Goal: Entertainment & Leisure: Consume media (video, audio)

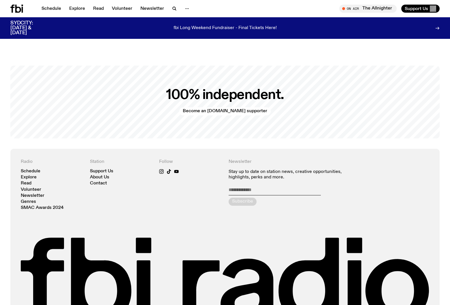
scroll to position [1187, 0]
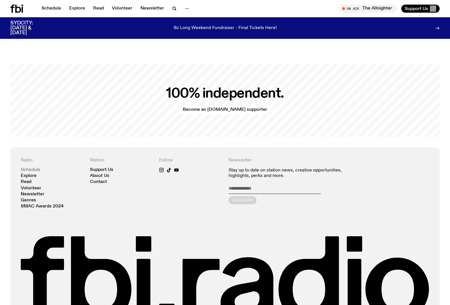
click at [33, 168] on link "Schedule" at bounding box center [31, 170] width 20 height 4
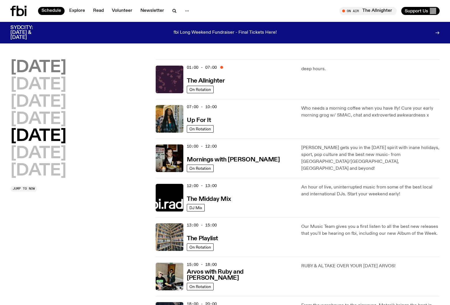
click at [60, 69] on h2 "[DATE]" at bounding box center [38, 68] width 56 height 16
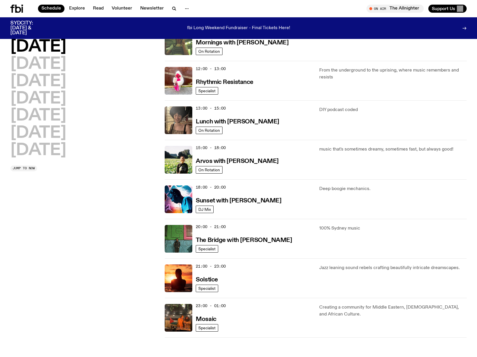
scroll to position [113, 0]
click at [66, 65] on h2 "[DATE]" at bounding box center [38, 64] width 56 height 16
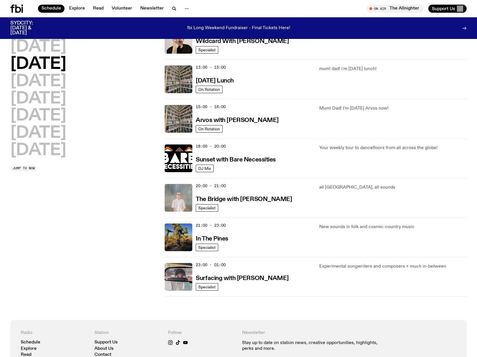
scroll to position [154, 0]
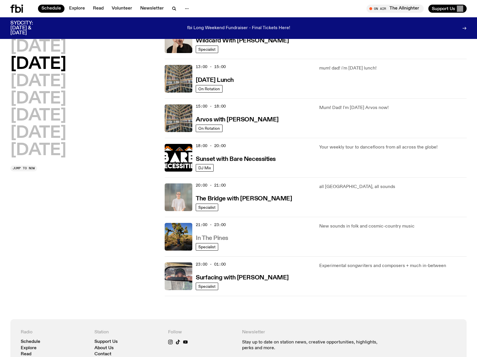
click at [220, 238] on h3 "In The Pines" at bounding box center [212, 238] width 33 height 6
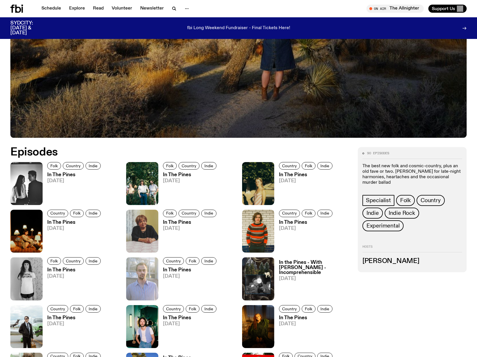
scroll to position [207, 0]
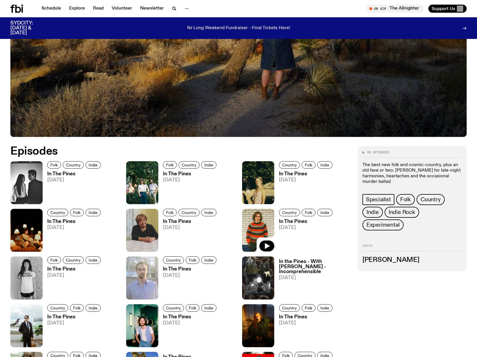
click at [260, 222] on img at bounding box center [258, 230] width 32 height 43
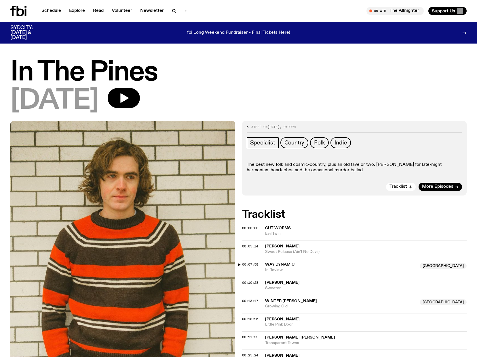
click at [247, 265] on span "00:07:58" at bounding box center [250, 264] width 16 height 5
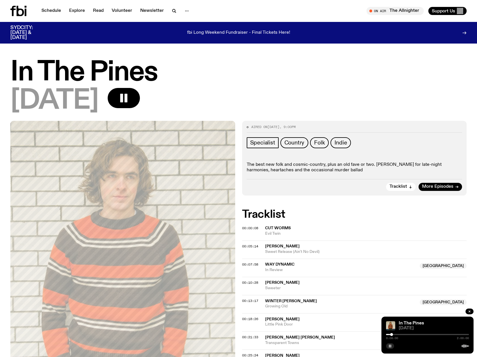
click at [391, 305] on rect "button" at bounding box center [391, 345] width 1 height 3
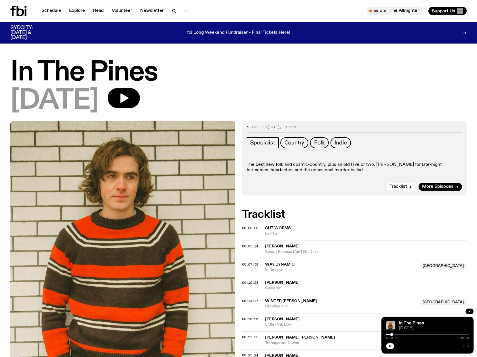
click at [391, 305] on icon "button" at bounding box center [390, 345] width 3 height 3
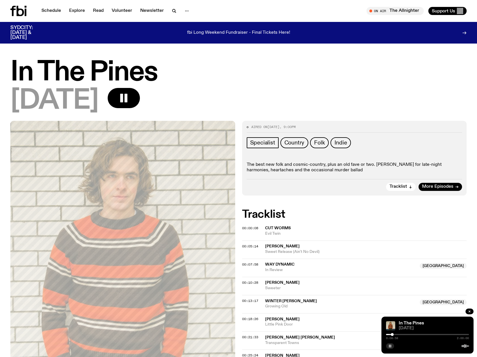
click at [391, 305] on rect "button" at bounding box center [391, 345] width 1 height 3
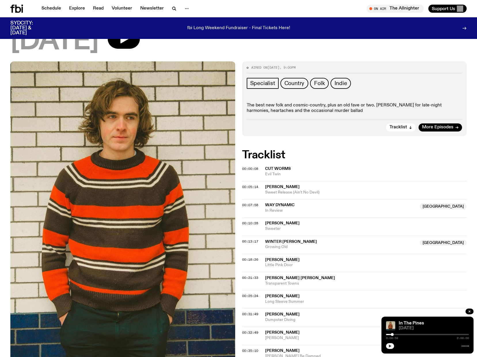
scroll to position [55, 0]
click at [249, 240] on span "00:13:17" at bounding box center [250, 241] width 16 height 5
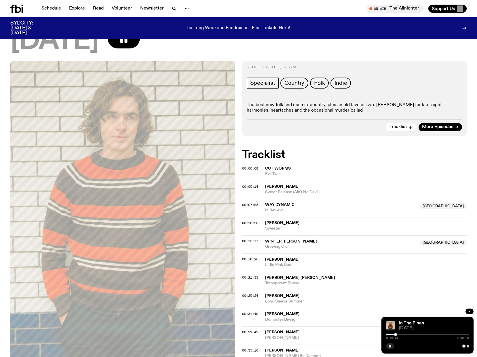
click at [390, 305] on rect "button" at bounding box center [389, 345] width 1 height 3
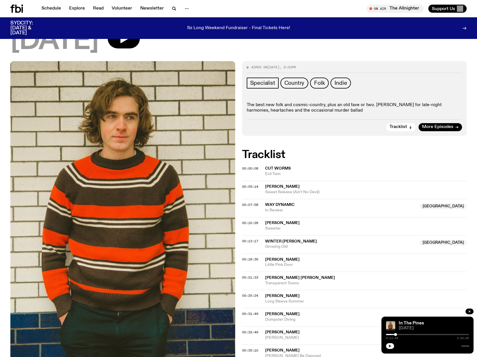
scroll to position [0, 0]
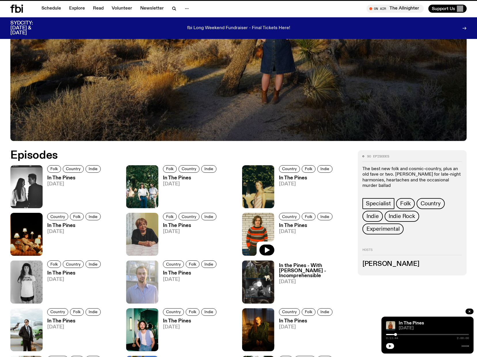
scroll to position [202, 0]
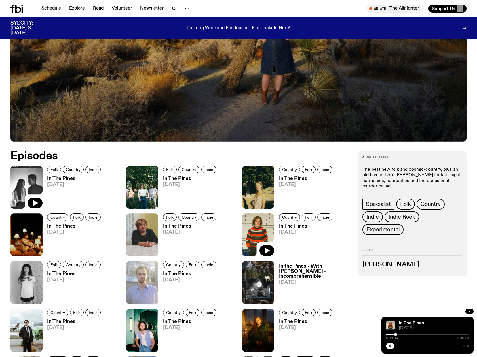
click at [31, 180] on img at bounding box center [26, 187] width 32 height 43
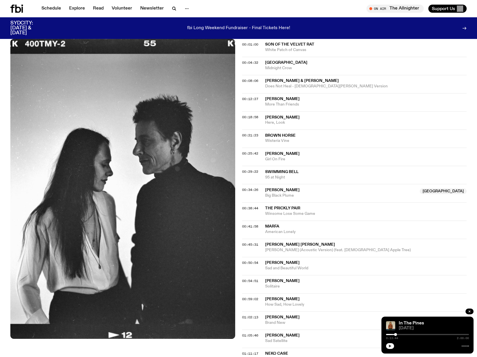
scroll to position [179, 0]
click at [248, 189] on span "00:34:26" at bounding box center [250, 189] width 16 height 5
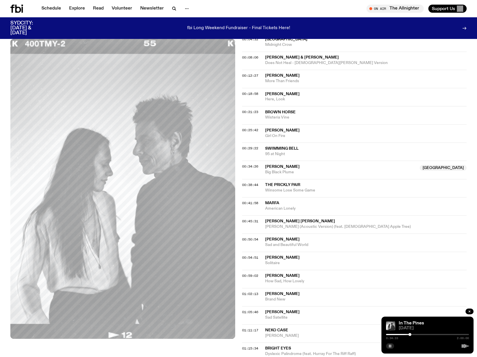
scroll to position [201, 0]
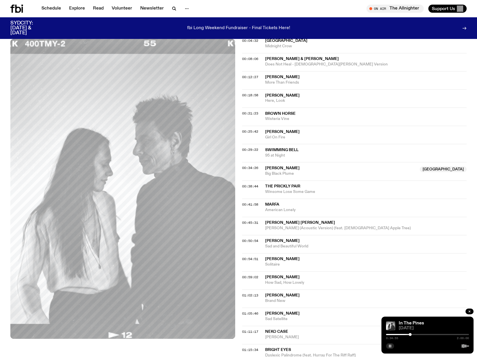
click at [391, 305] on rect "button" at bounding box center [391, 345] width 1 height 3
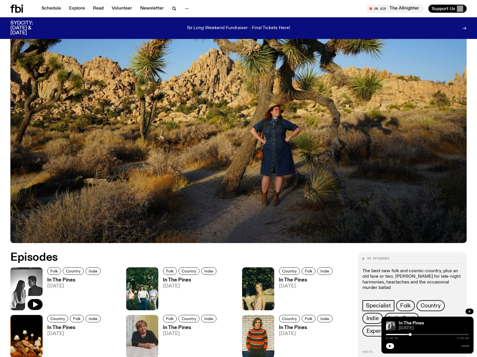
scroll to position [101, 0]
click at [449, 305] on icon "button" at bounding box center [469, 310] width 3 height 3
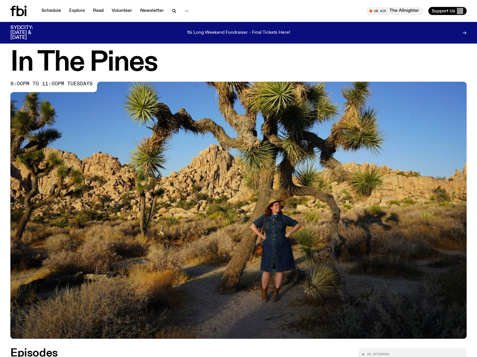
scroll to position [0, 0]
